Goal: Information Seeking & Learning: Find specific fact

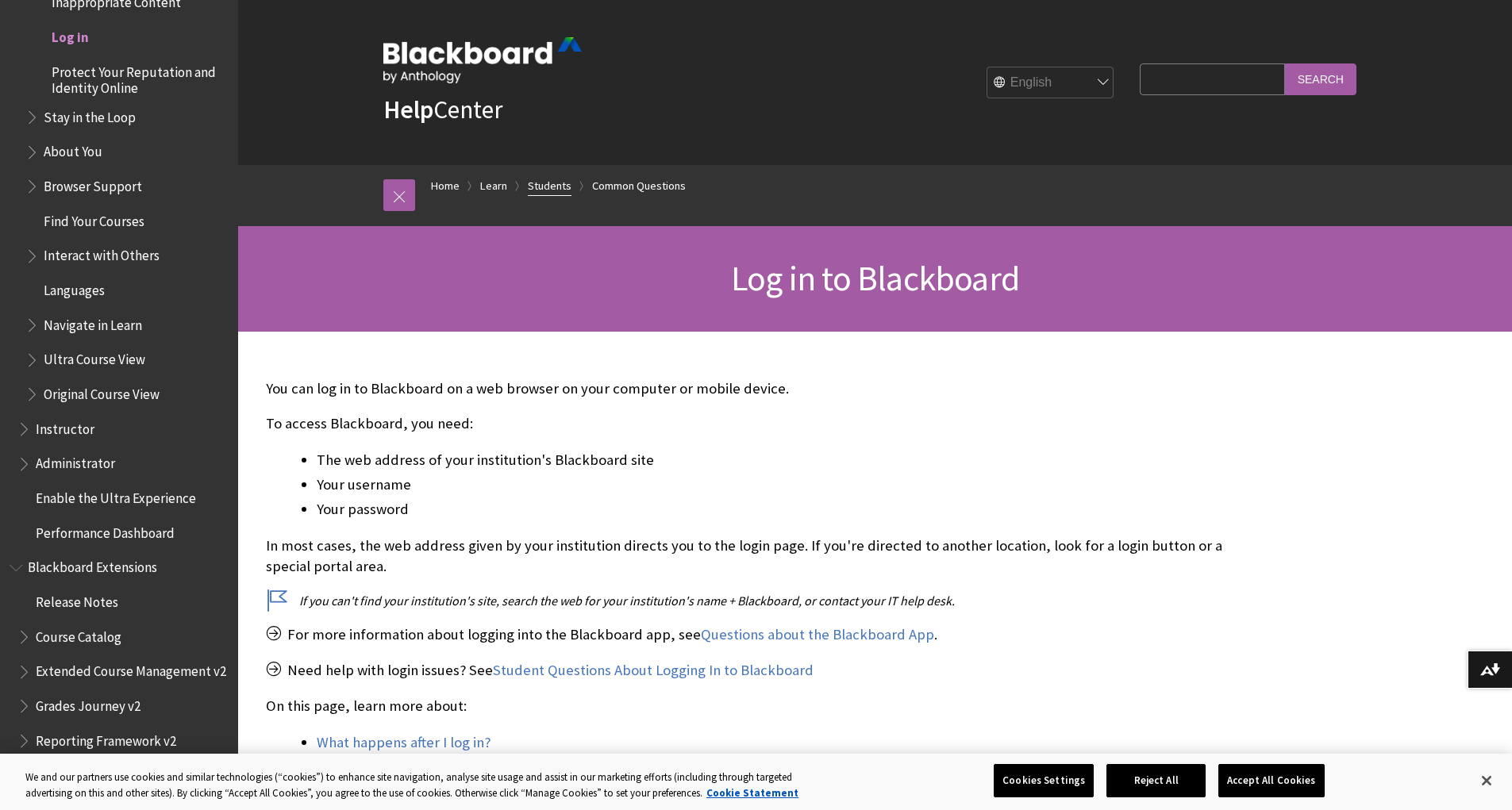
click at [546, 187] on link "Students" at bounding box center [550, 186] width 43 height 20
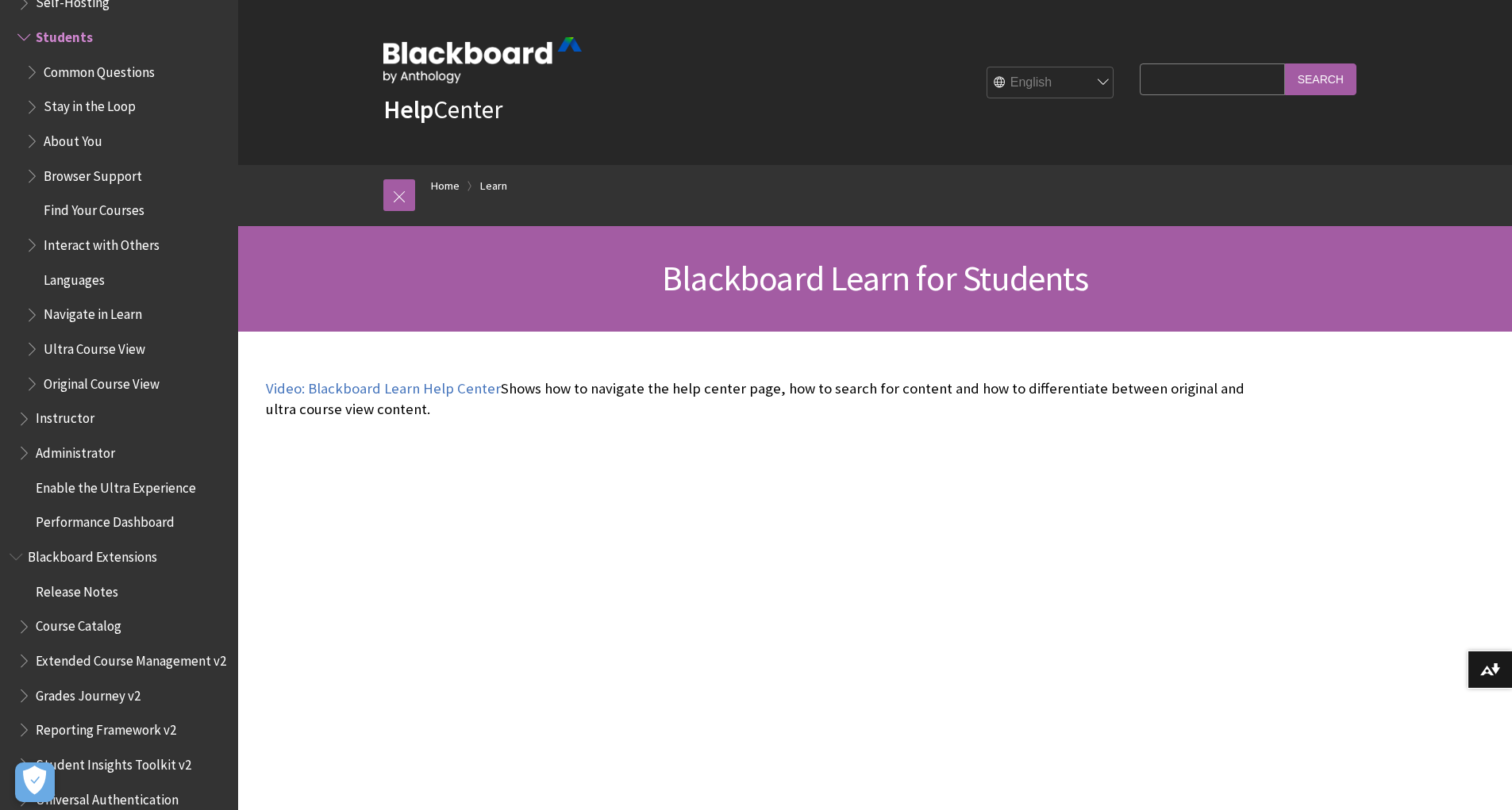
click at [1151, 83] on input "Search Query" at bounding box center [1212, 79] width 144 height 31
type input "kh"
click at [1333, 79] on input "Search" at bounding box center [1320, 79] width 71 height 31
